Goal: Transaction & Acquisition: Obtain resource

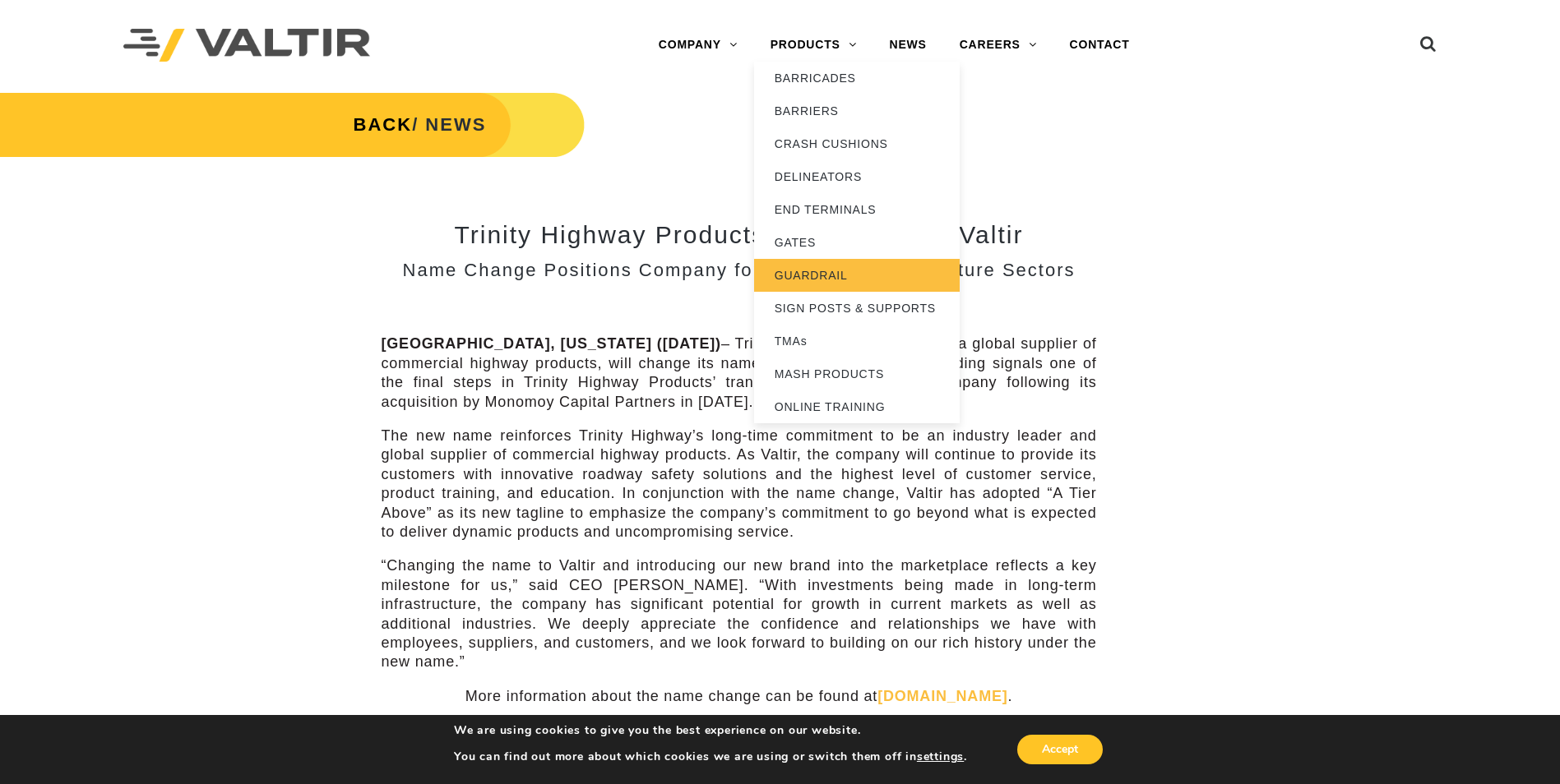
click at [830, 272] on link "GUARDRAIL" at bounding box center [856, 275] width 205 height 33
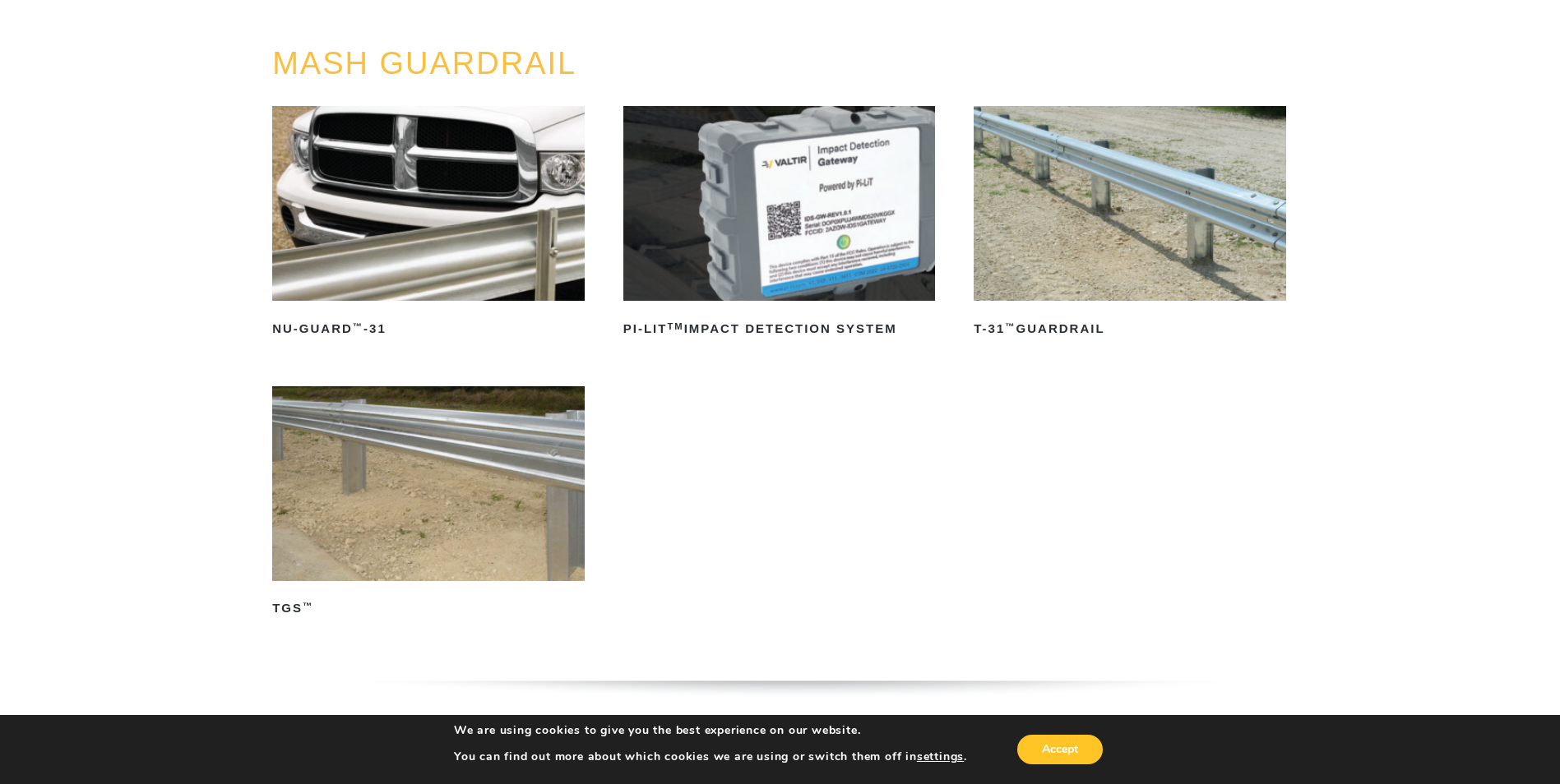
scroll to position [165, 0]
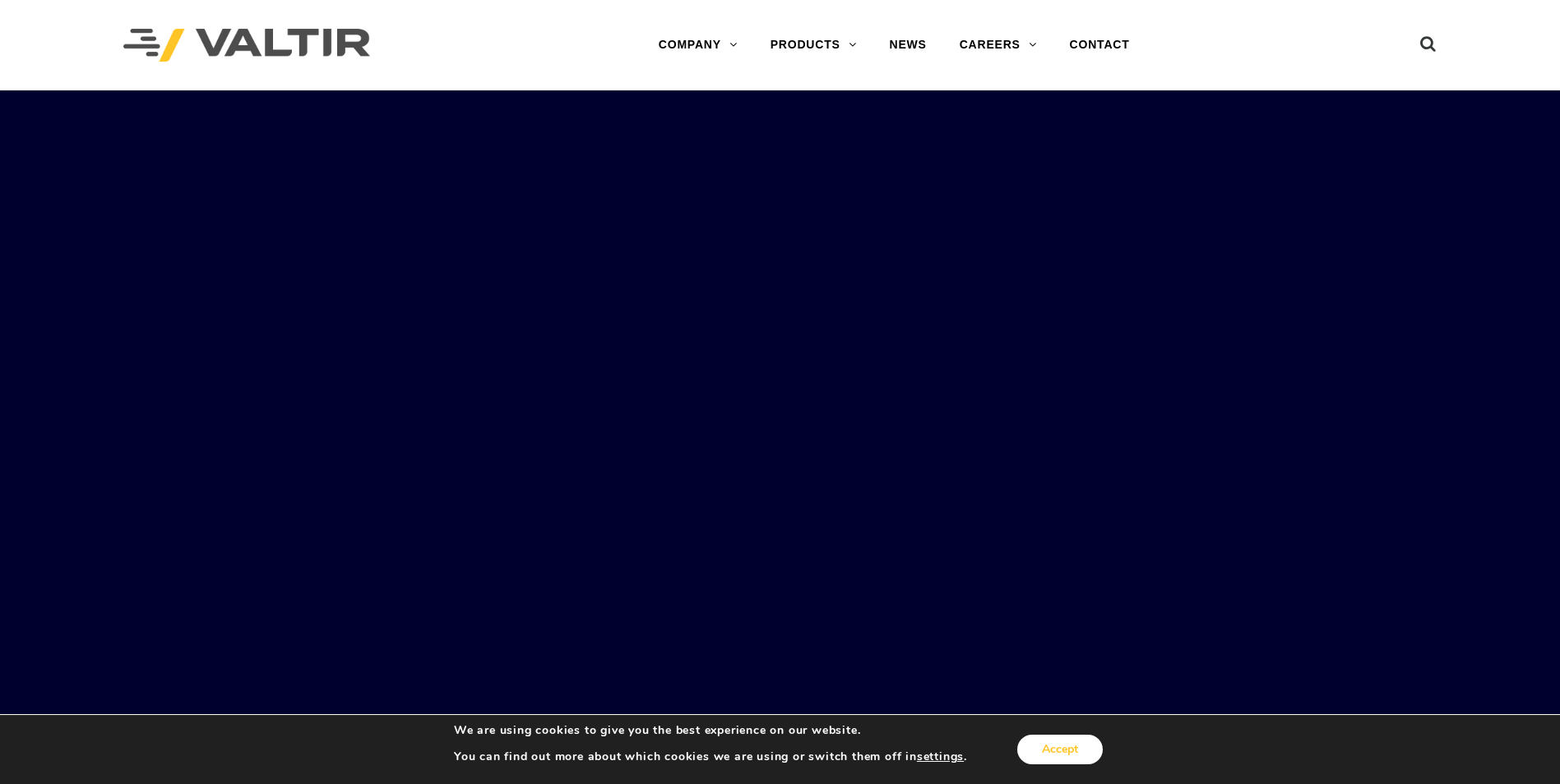
click at [1066, 751] on button "Accept" at bounding box center [1059, 750] width 85 height 30
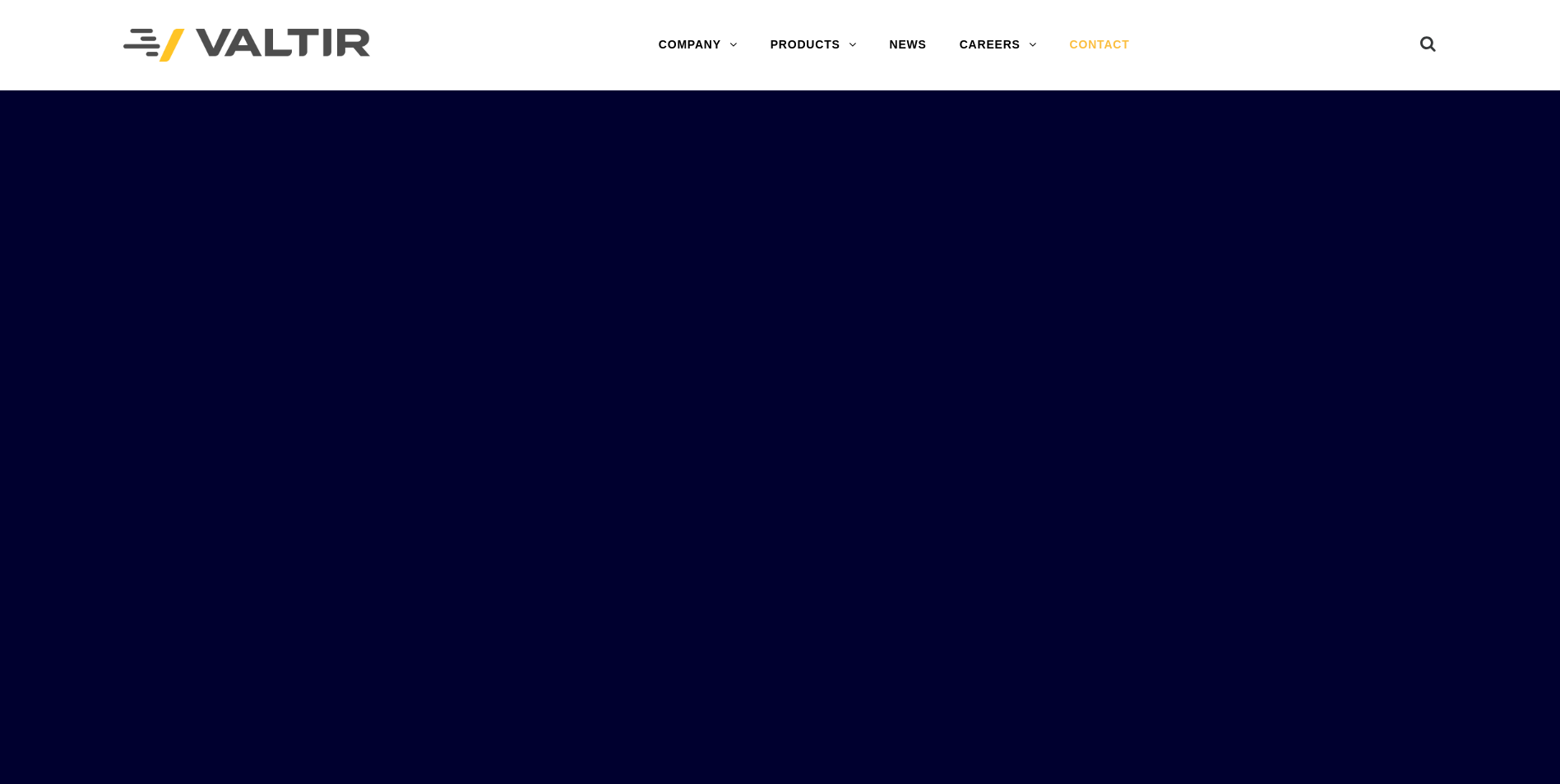
click at [1103, 47] on link "CONTACT" at bounding box center [1100, 45] width 93 height 33
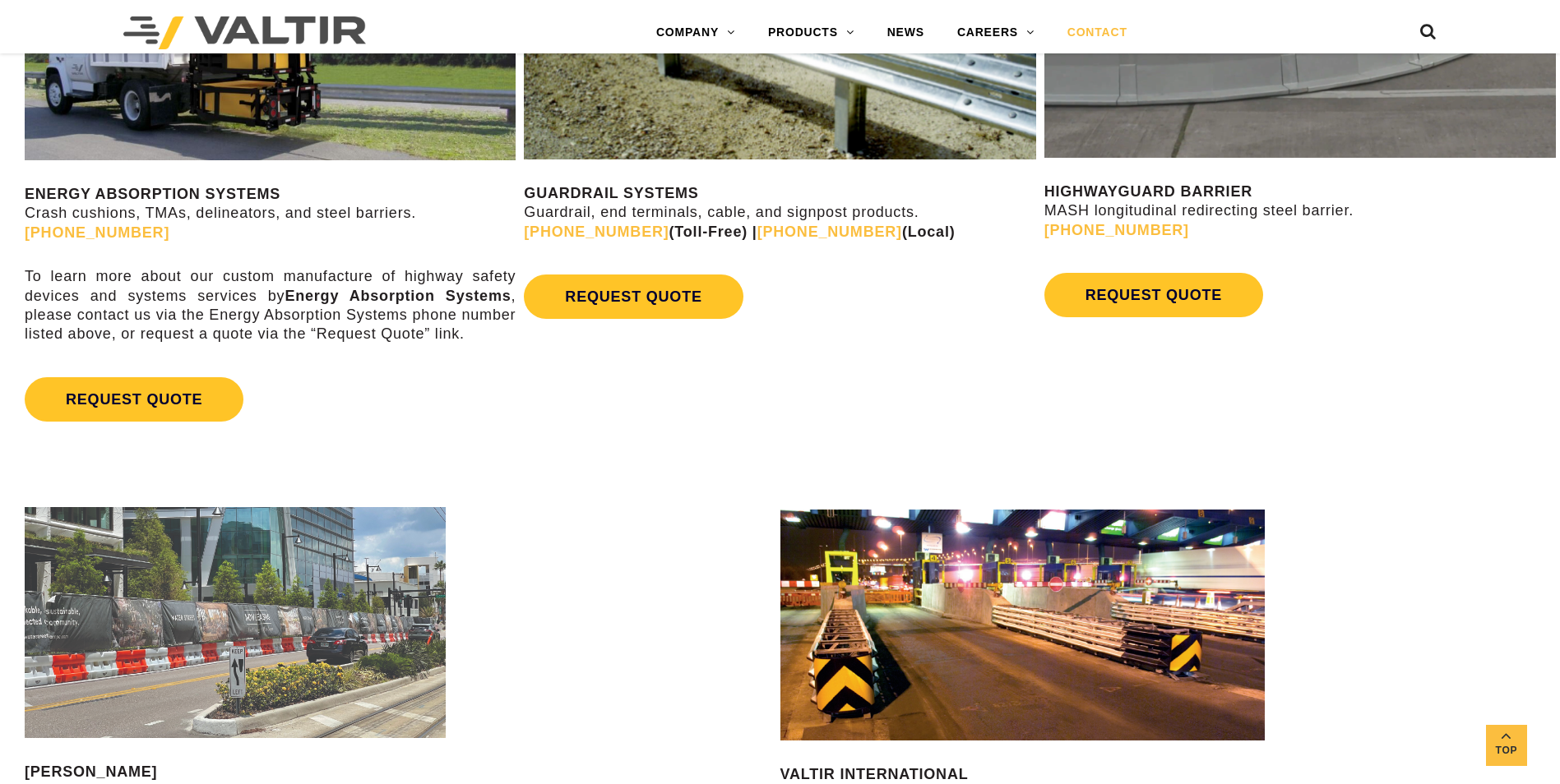
scroll to position [1068, 0]
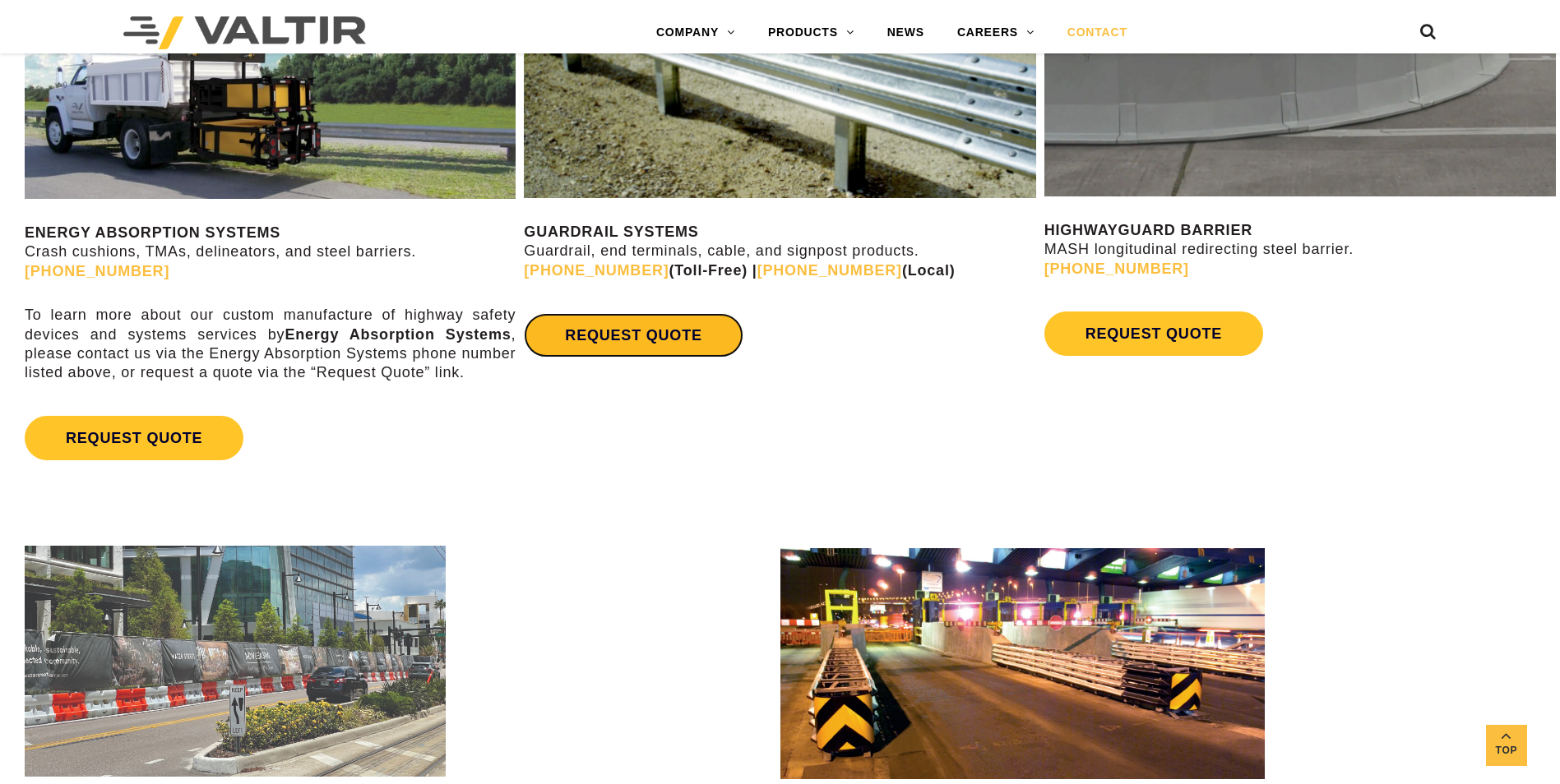
click at [655, 333] on link "REQUEST QUOTE" at bounding box center [633, 335] width 218 height 44
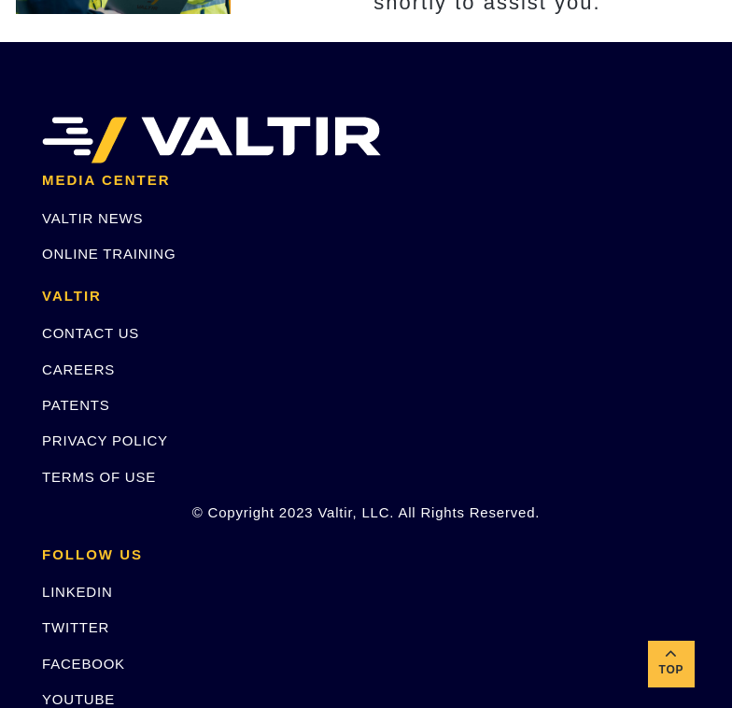
scroll to position [316, 0]
